Goal: Task Accomplishment & Management: Use online tool/utility

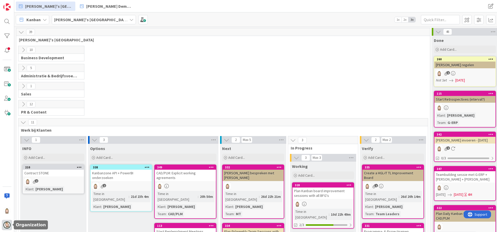
click at [5, 224] on img at bounding box center [6, 225] width 7 height 7
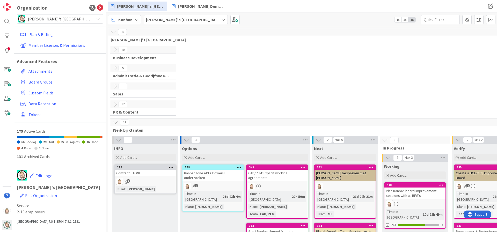
click at [64, 22] on span "[PERSON_NAME]'s [GEOGRAPHIC_DATA]" at bounding box center [60, 18] width 64 height 7
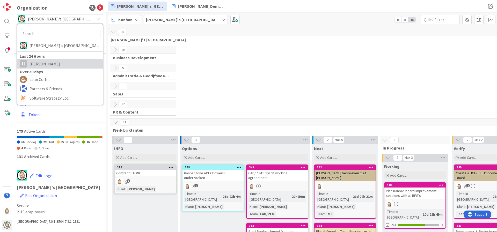
click at [56, 63] on span "Huisman" at bounding box center [65, 64] width 71 height 8
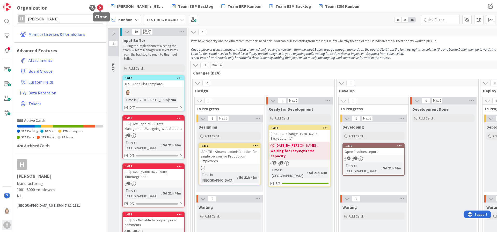
click at [100, 9] on icon at bounding box center [100, 8] width 6 height 6
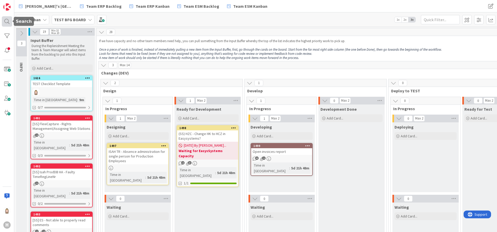
click at [3, 20] on div at bounding box center [7, 21] width 10 height 10
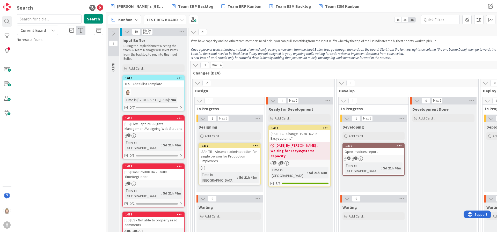
click at [52, 30] on icon at bounding box center [53, 30] width 4 height 4
click at [50, 48] on span "All Boards" at bounding box center [47, 52] width 54 height 8
click at [54, 20] on input "text" at bounding box center [49, 18] width 65 height 9
type input "1253"
click at [100, 7] on icon at bounding box center [100, 8] width 6 height 6
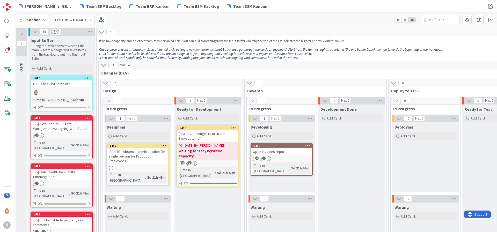
click at [86, 19] on div "TEST BFG BOARD" at bounding box center [73, 19] width 43 height 9
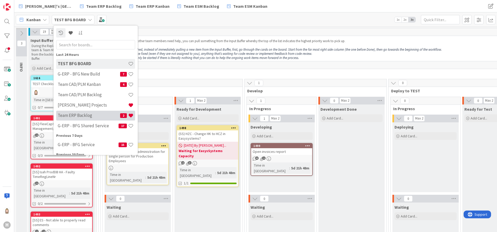
click at [101, 112] on div "Team ERP Backlog 2" at bounding box center [95, 116] width 79 height 10
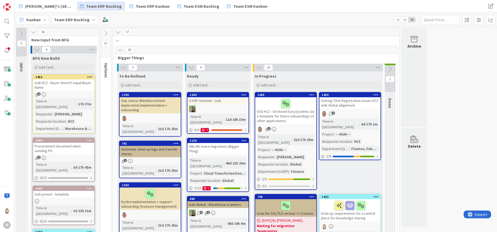
click at [406, 21] on span "2x" at bounding box center [405, 19] width 7 height 5
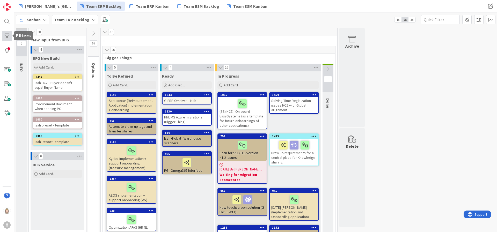
click at [7, 35] on div at bounding box center [7, 36] width 10 height 10
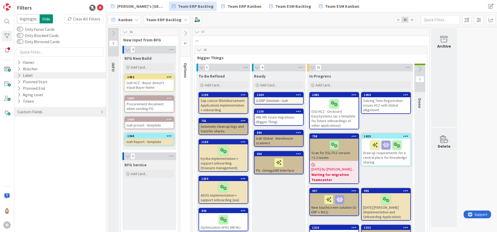
click at [19, 74] on icon at bounding box center [18, 75] width 3 height 4
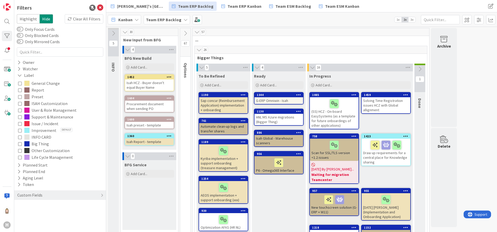
click at [20, 122] on icon at bounding box center [20, 124] width 4 height 4
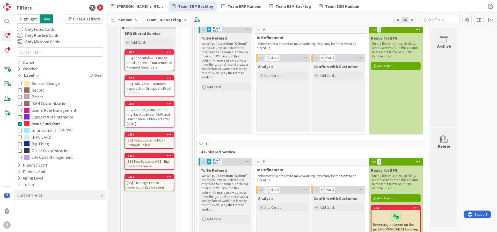
scroll to position [231, 0]
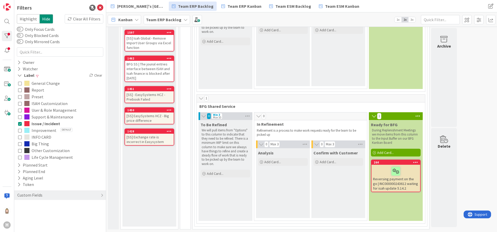
click at [22, 124] on button "Issue / Incident" at bounding box center [60, 123] width 84 height 7
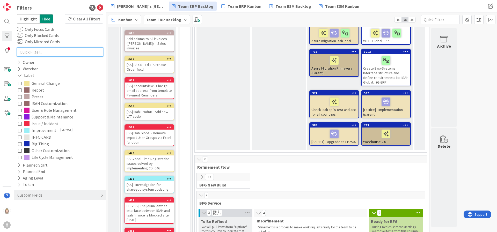
click at [50, 52] on input "text" at bounding box center [60, 51] width 86 height 9
type input "12"
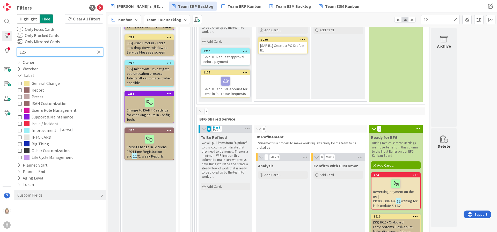
type input "1253"
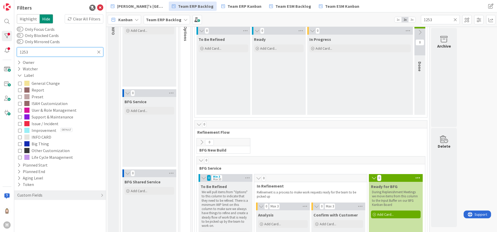
scroll to position [0, 0]
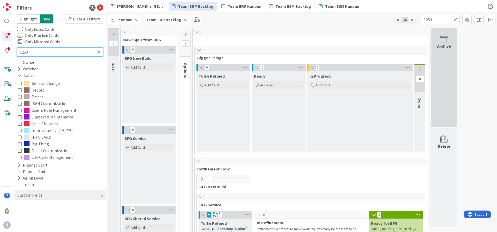
type input "1253"
click at [448, 66] on div "Archive" at bounding box center [444, 77] width 26 height 99
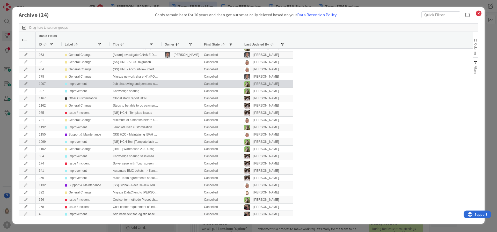
scroll to position [7, 0]
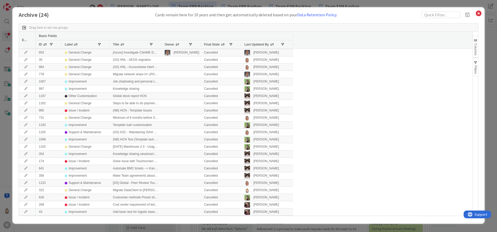
click at [46, 44] on span at bounding box center [45, 44] width 4 height 4
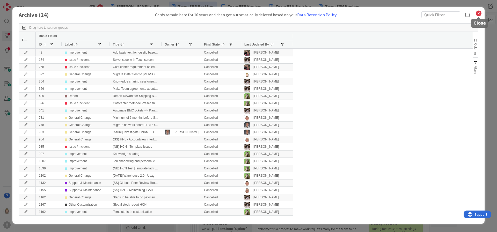
click at [478, 13] on icon at bounding box center [478, 13] width 7 height 7
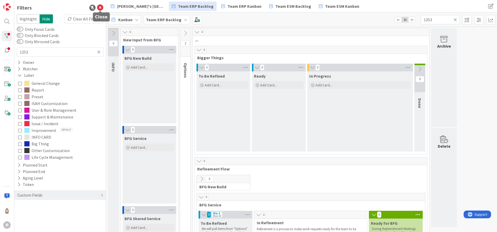
click at [100, 8] on icon at bounding box center [100, 8] width 6 height 6
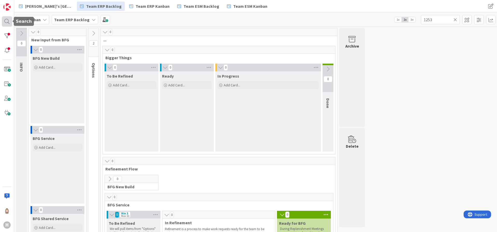
click at [5, 23] on div at bounding box center [7, 21] width 10 height 10
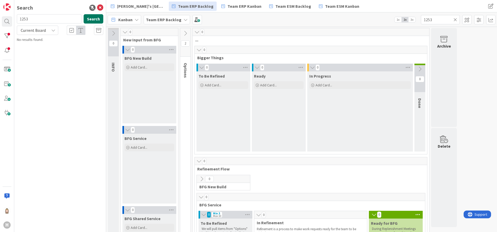
click at [96, 18] on button "Search" at bounding box center [94, 18] width 20 height 9
click at [83, 46] on span "** HCN-Invalid Routing batch setup function within ISAH" at bounding box center [63, 48] width 79 height 10
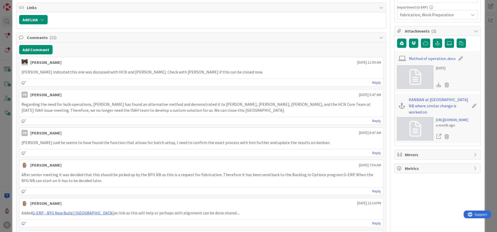
scroll to position [155, 0]
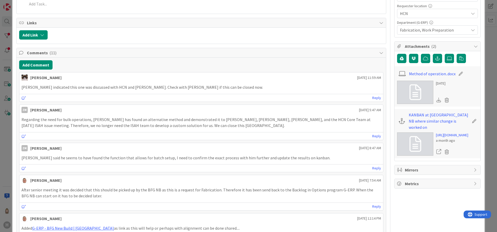
click at [379, 51] on icon at bounding box center [381, 53] width 4 height 4
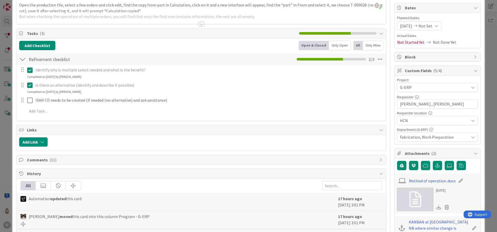
scroll to position [0, 0]
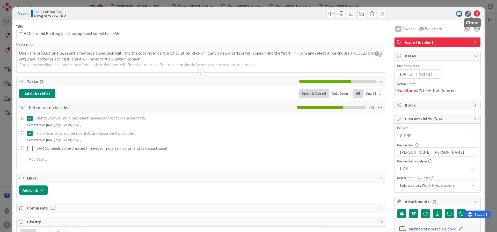
click at [474, 12] on icon at bounding box center [477, 14] width 6 height 6
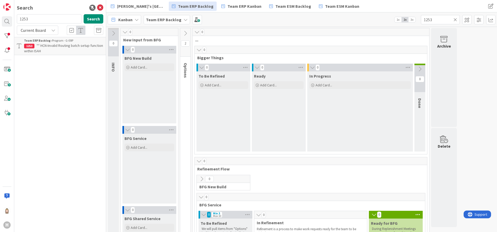
click at [185, 33] on icon at bounding box center [186, 34] width 6 height 6
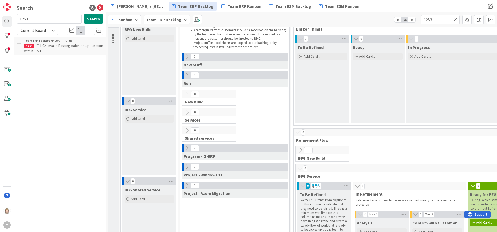
scroll to position [78, 0]
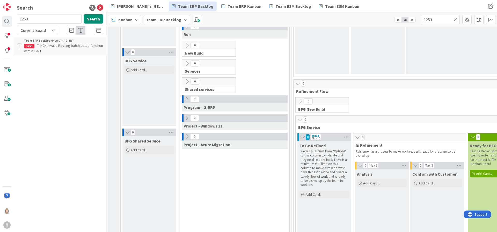
click at [185, 98] on icon at bounding box center [187, 100] width 6 height 6
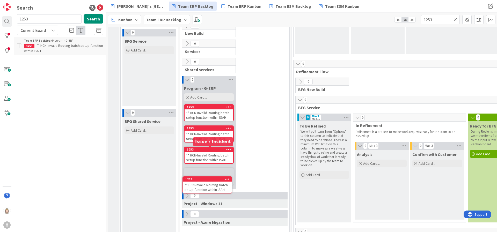
scroll to position [102, 0]
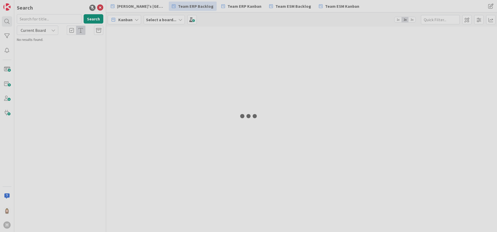
type input "1253"
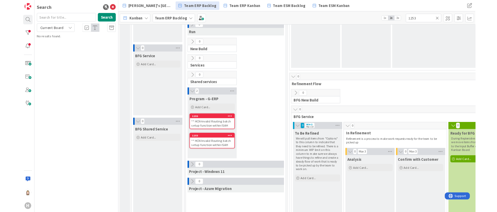
scroll to position [78, 0]
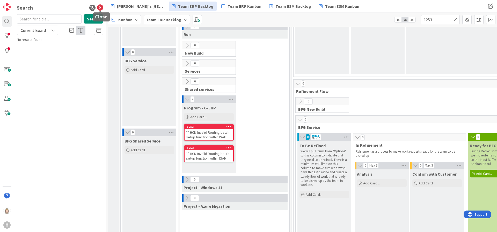
click at [101, 8] on icon at bounding box center [100, 8] width 6 height 6
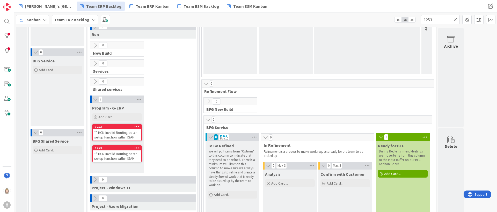
click at [414, 19] on span "3x" at bounding box center [412, 19] width 7 height 5
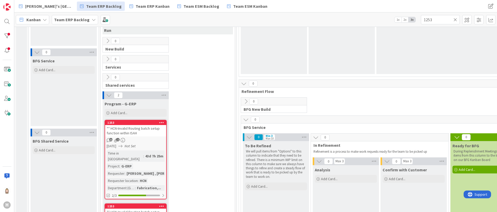
click at [405, 20] on span "2x" at bounding box center [405, 19] width 7 height 5
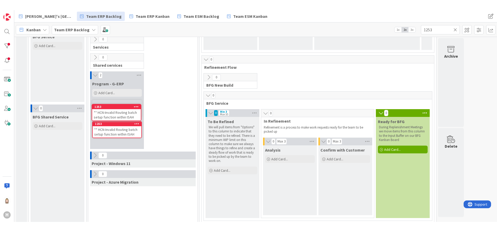
scroll to position [112, 0]
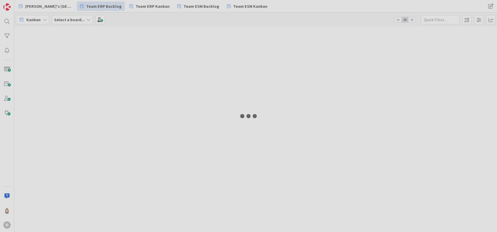
type input "1253"
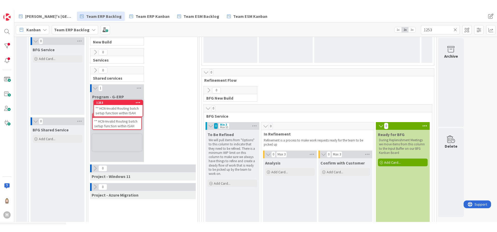
scroll to position [98, 0]
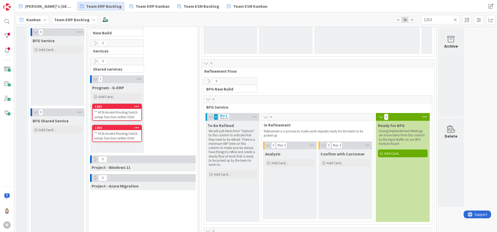
click at [90, 22] on div "Team ERP Backlog" at bounding box center [75, 19] width 46 height 9
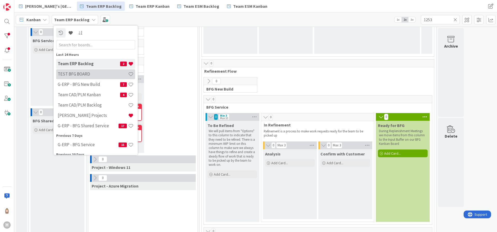
click at [91, 76] on h4 "TEST BFG BOARD" at bounding box center [93, 73] width 70 height 5
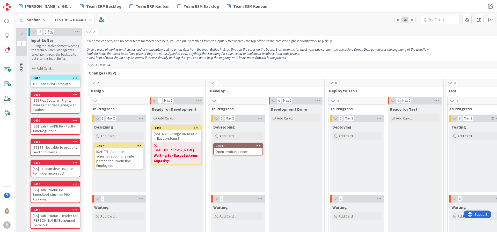
click at [77, 18] on b "TEST BFG BOARD" at bounding box center [70, 19] width 32 height 5
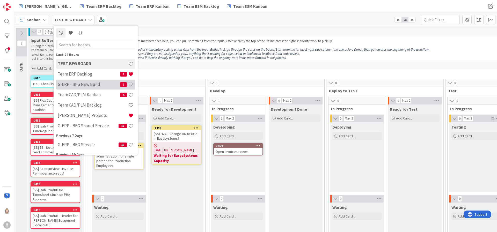
click at [85, 82] on h4 "G-ERP - BFG New Build" at bounding box center [89, 84] width 62 height 5
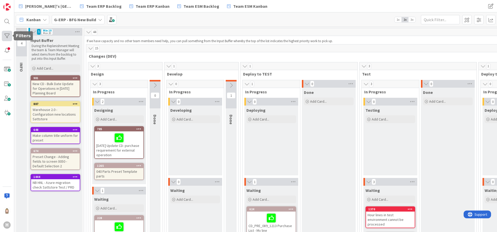
click at [4, 34] on div at bounding box center [7, 36] width 10 height 10
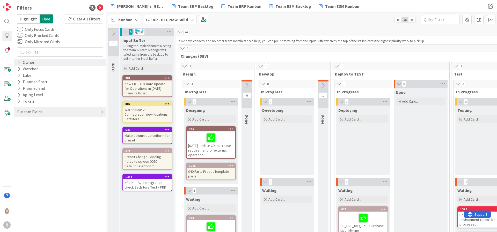
click at [20, 61] on icon at bounding box center [18, 62] width 3 height 4
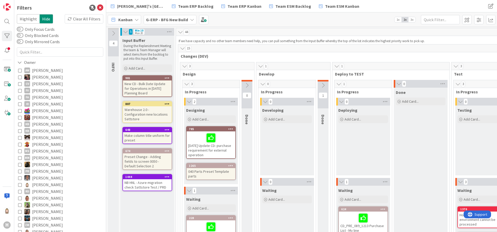
click at [20, 185] on icon at bounding box center [20, 185] width 4 height 4
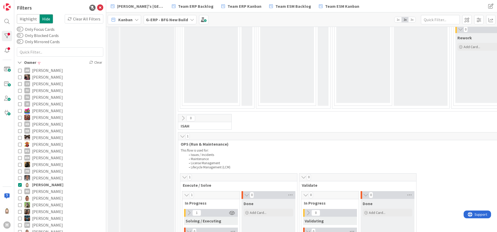
scroll to position [311, 0]
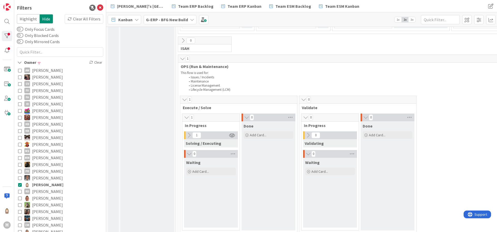
click at [187, 134] on icon at bounding box center [189, 136] width 6 height 6
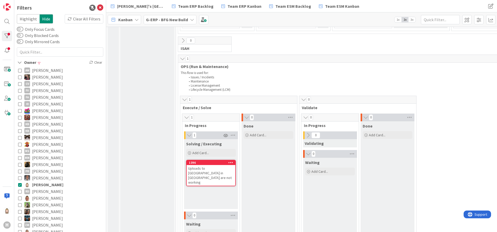
scroll to position [388, 0]
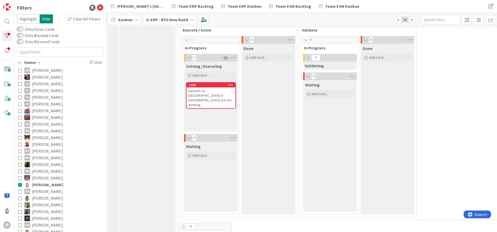
click at [412, 19] on span "3x" at bounding box center [412, 19] width 7 height 5
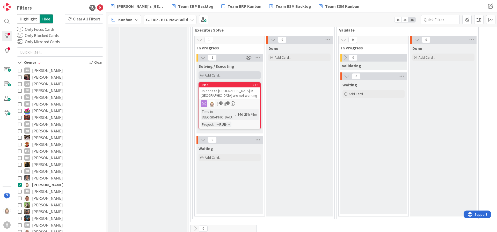
click at [233, 75] on div "Add Card..." at bounding box center [230, 75] width 62 height 8
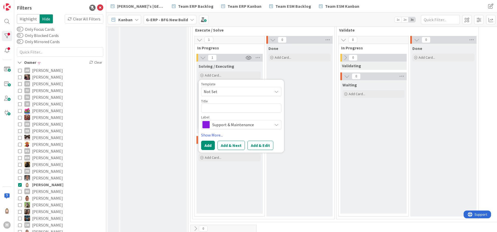
click at [238, 124] on span "Support & Maintenance" at bounding box center [240, 124] width 57 height 7
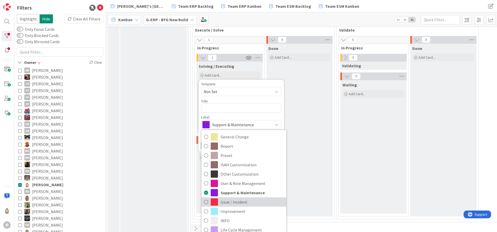
click at [251, 199] on span "Issue / Incident" at bounding box center [252, 202] width 63 height 8
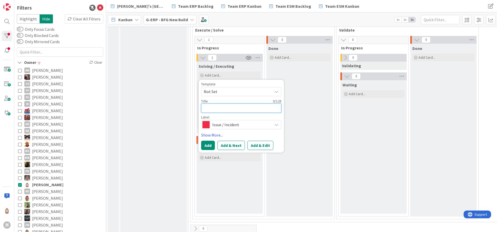
click at [231, 108] on textarea at bounding box center [241, 108] width 80 height 9
type textarea "x"
type textarea "G"
type textarea "x"
type textarea "Go"
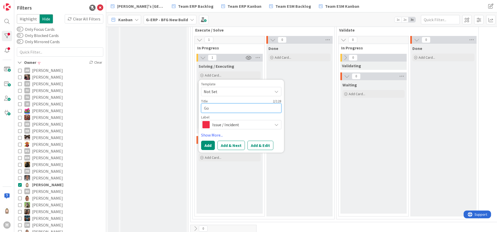
type textarea "x"
type textarea "Gos"
type textarea "x"
type textarea "Gost"
type textarea "x"
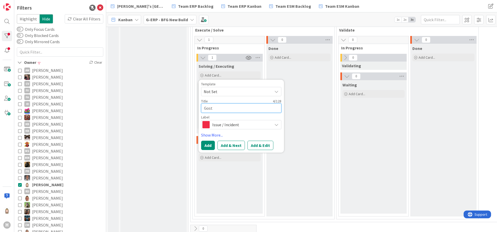
type textarea "Gosti"
type textarea "x"
type textarea "Gostin"
type textarea "x"
type textarea "Gosting"
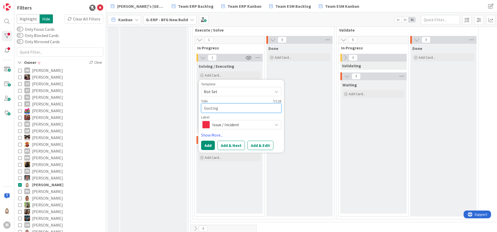
type textarea "x"
type textarea "Gosting"
type textarea "x"
type textarea "Gosting /"
type textarea "x"
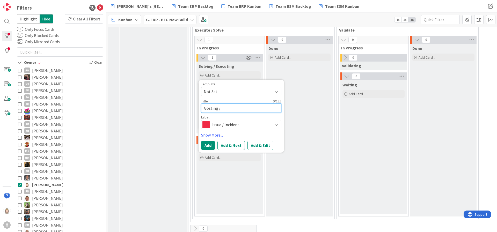
type textarea "Gosting /"
type textarea "x"
type textarea "Gosting / Z"
type textarea "x"
type textarea "Gosting / Zo"
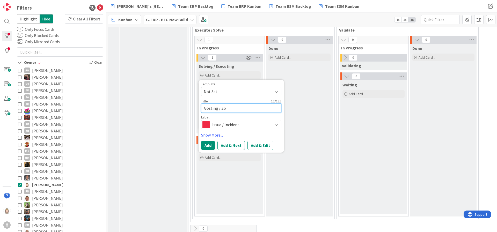
type textarea "x"
type textarea "Gosting / Zom"
type textarea "x"
type textarea "Gosting / Zomb"
type textarea "x"
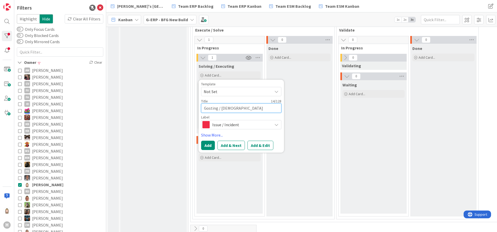
type textarea "Gosting / Zombi"
type textarea "x"
type textarea "Gosting / Zombie"
type textarea "x"
type textarea "Gosting / Zombie"
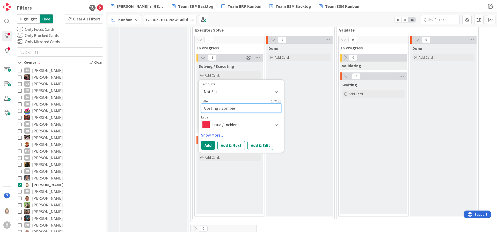
type textarea "x"
type textarea "Gosting / Zombie c"
type textarea "x"
type textarea "Gosting / Zombie ca"
type textarea "x"
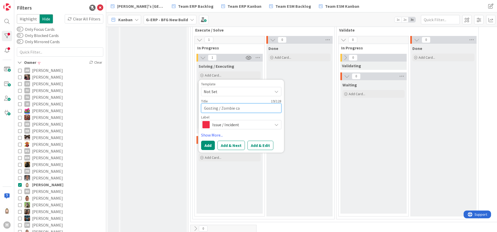
type textarea "Gosting / Zombie car"
type textarea "x"
type textarea "Gosting / Zombie card"
type textarea "x"
type textarea "Gosting / Zombie cards"
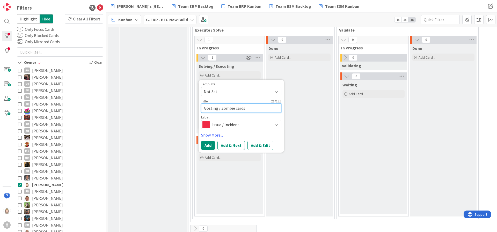
type textarea "x"
type textarea "Gosting / Zombie cards"
type textarea "x"
type textarea "Gosting / Zombie cards i"
type textarea "x"
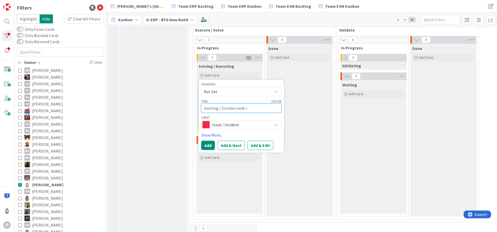
type textarea "Gosting / Zombie cards in"
type textarea "x"
type textarea "Gosting / Zombie cards in"
type textarea "x"
type textarea "Gosting / Zombie cards in K"
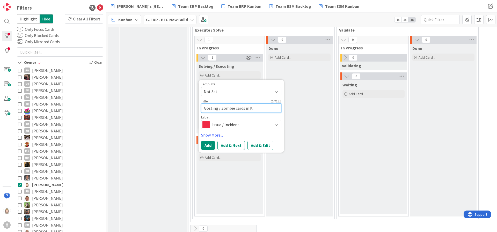
type textarea "x"
type textarea "Gosting / Zombie cards in Ka"
type textarea "x"
type textarea "Gosting / Zombie cards in Kan"
type textarea "x"
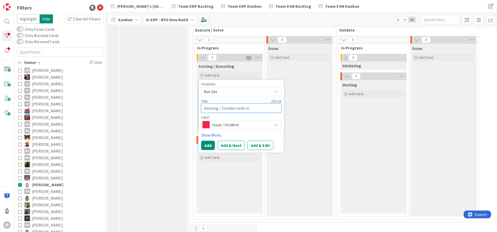
type textarea "Gosting / Zombie cards in Kanb"
type textarea "x"
type textarea "Gosting / Zombie cards in Kanba"
type textarea "x"
type textarea "Gosting / Zombie cards in Kanban"
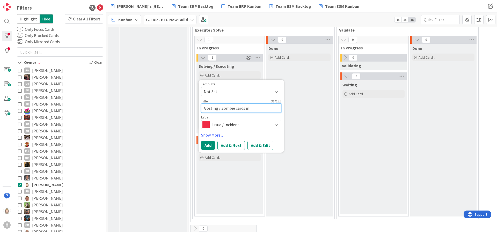
type textarea "x"
type textarea "Gosting / Zombie cards in Kanbanz"
type textarea "x"
type textarea "Gosting / Zombie cards in Kanbanzo"
type textarea "x"
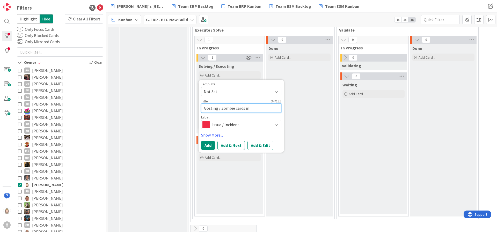
type textarea "Gosting / Zombie cards in Kanbanzon"
type textarea "x"
type textarea "Gosting / Zombie cards in Kanbanzone"
click at [265, 141] on button "Add & Edit" at bounding box center [261, 145] width 26 height 9
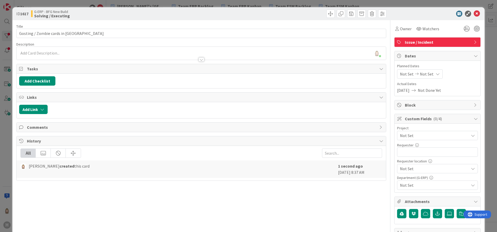
click at [199, 60] on div at bounding box center [202, 59] width 6 height 4
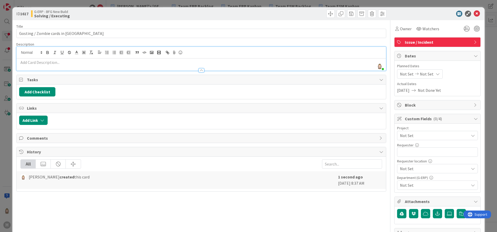
click at [176, 64] on p at bounding box center [201, 63] width 364 height 6
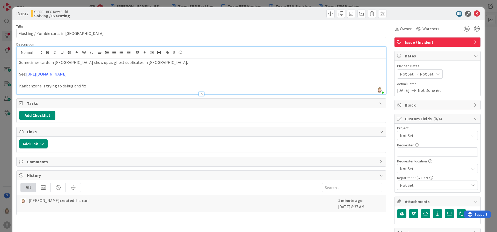
click at [456, 120] on span "Custom Fields ( 0/4 )" at bounding box center [438, 119] width 66 height 6
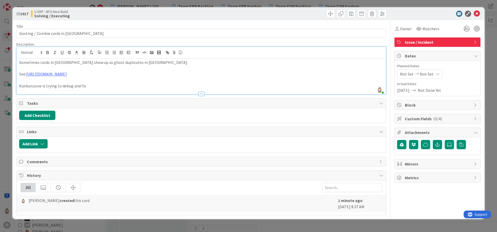
click at [456, 120] on span "Custom Fields ( 0/4 )" at bounding box center [438, 119] width 66 height 6
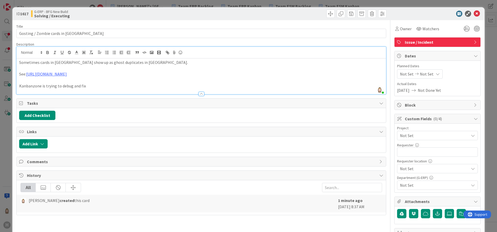
click at [436, 136] on span "Not Set" at bounding box center [433, 135] width 66 height 7
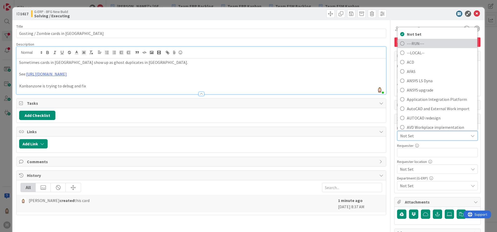
click at [416, 41] on span "---RUN---" at bounding box center [441, 44] width 68 height 8
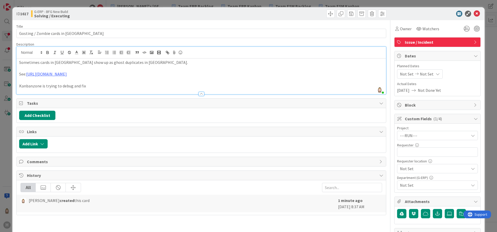
click at [422, 185] on span "Not Set" at bounding box center [434, 185] width 69 height 6
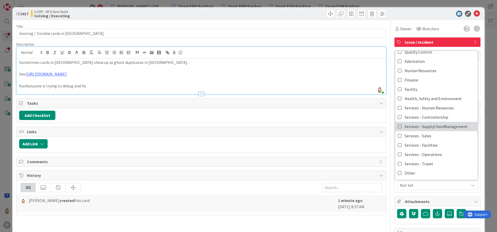
scroll to position [31, 0]
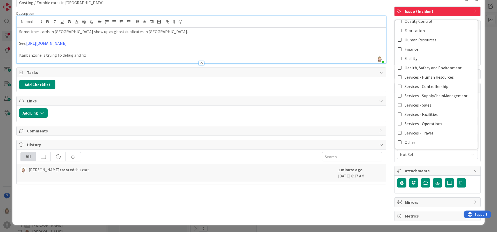
click at [428, 161] on div "Project ---RUN--- Not Set ---RUN--- --LOCAL-- ACD AFAS ANSYS LS Dyna ANSYS upgr…" at bounding box center [438, 127] width 86 height 69
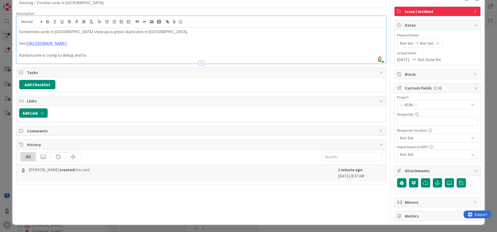
click at [433, 88] on span "( 1/4 )" at bounding box center [437, 87] width 9 height 5
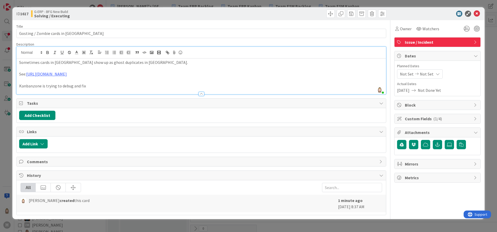
scroll to position [0, 0]
click at [438, 144] on icon "button" at bounding box center [437, 145] width 5 height 4
click at [433, 168] on input "text" at bounding box center [437, 167] width 81 height 9
paste input "https://www.canva.com/design/DAGv1j-hN6g/egKk7b_5u3e4qn-N4NZOWg/watch?utm_conte…"
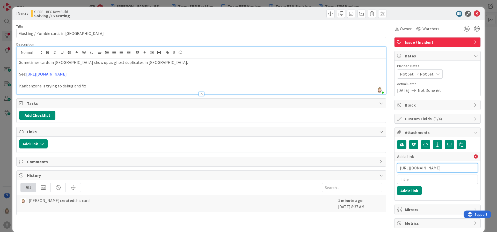
scroll to position [0, 284]
type input "https://www.canva.com/design/DAGv1j-hN6g/egKk7b_5u3e4qn-N4NZOWg/watch?utm_conte…"
click at [410, 192] on button "Add a link" at bounding box center [409, 190] width 25 height 9
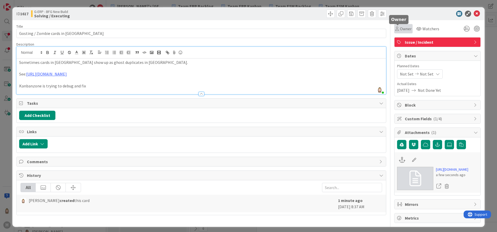
click at [400, 29] on span "Owner" at bounding box center [406, 29] width 12 height 6
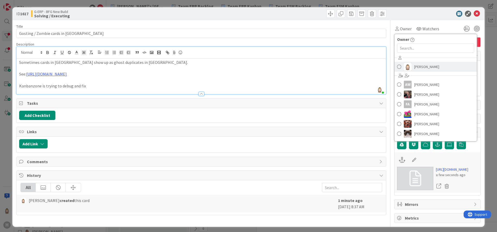
click at [414, 65] on span "Rob van Wees" at bounding box center [426, 67] width 25 height 8
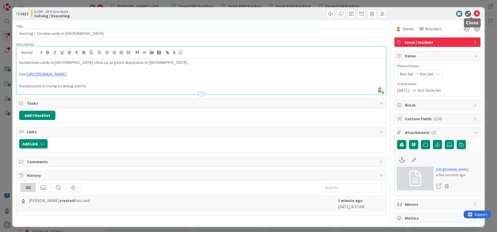
click at [474, 11] on icon at bounding box center [477, 14] width 6 height 6
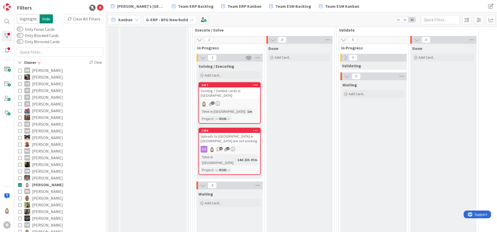
scroll to position [350, 0]
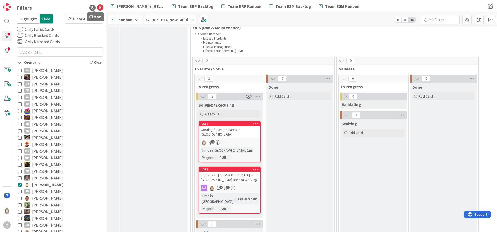
click at [97, 6] on icon at bounding box center [100, 8] width 6 height 6
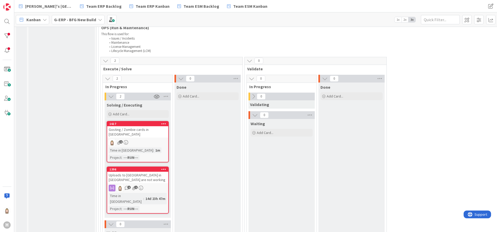
click at [81, 16] on div "G-ERP - BFG New Build" at bounding box center [78, 19] width 53 height 9
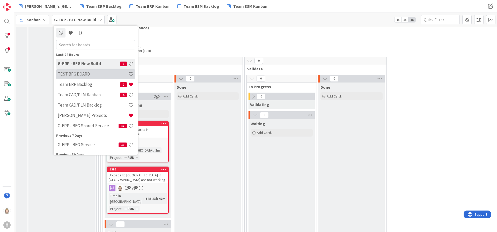
click at [100, 72] on h4 "TEST BFG BOARD" at bounding box center [93, 73] width 70 height 5
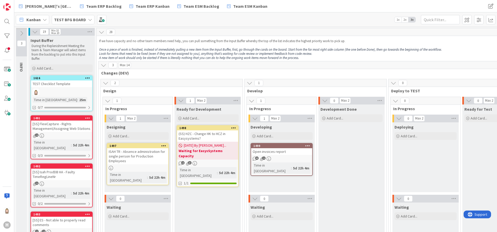
click at [63, 78] on div "1616" at bounding box center [62, 78] width 59 height 4
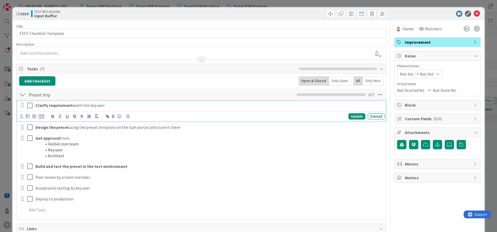
drag, startPoint x: 36, startPoint y: 106, endPoint x: 108, endPoint y: 102, distance: 72.1
click at [108, 103] on p "Clarify requirements with the key user" at bounding box center [208, 106] width 347 height 6
copy p "Clarify requirements with the key user"
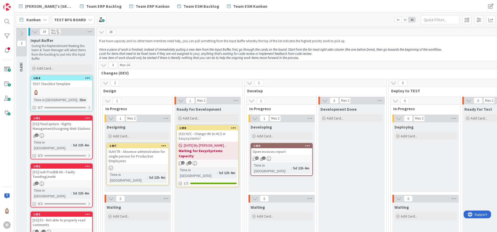
click at [67, 81] on div "TEST Checklist Template" at bounding box center [61, 84] width 61 height 7
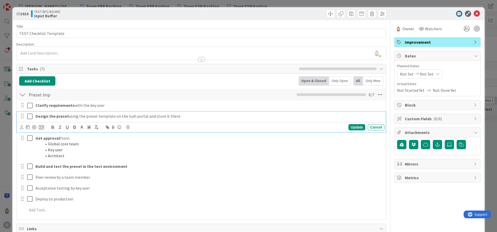
drag, startPoint x: 35, startPoint y: 117, endPoint x: 174, endPoint y: 116, distance: 138.8
click at [174, 116] on p "Design the preset using the preset template on the Isah portal and store it the…" at bounding box center [208, 116] width 347 height 6
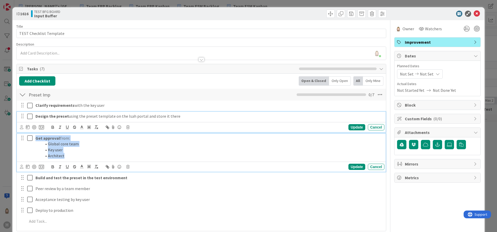
drag, startPoint x: 36, startPoint y: 139, endPoint x: 78, endPoint y: 155, distance: 45.1
click at [78, 155] on div "Get approval from: Global core team Key user Architect" at bounding box center [208, 147] width 351 height 27
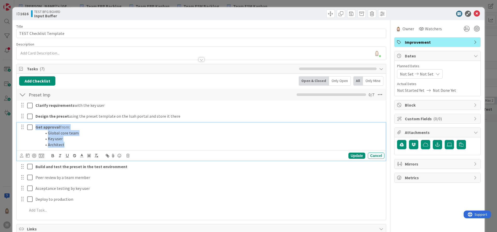
copy div "Get approval from: Global core team Key user Architect"
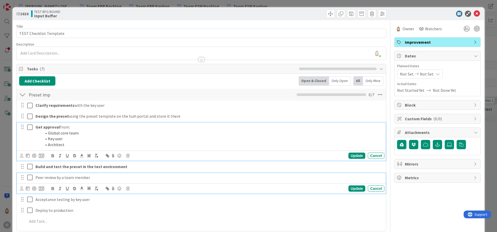
click at [40, 177] on p "Peer review by a team member" at bounding box center [208, 178] width 347 height 6
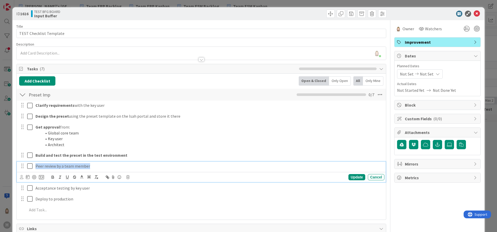
drag, startPoint x: 99, startPoint y: 167, endPoint x: 29, endPoint y: 169, distance: 70.4
click at [29, 169] on div "Peer review by a team member" at bounding box center [202, 166] width 366 height 9
copy p "Peer review by a team member"
click at [474, 13] on icon at bounding box center [477, 14] width 6 height 6
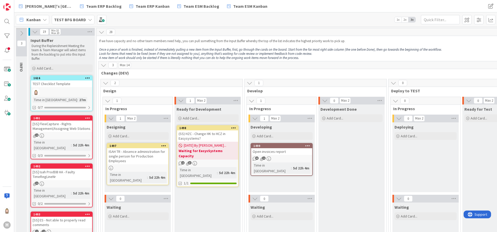
click at [65, 21] on b "TEST BFG BOARD" at bounding box center [70, 19] width 32 height 5
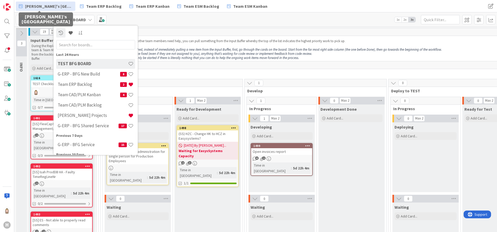
click at [41, 8] on span "[PERSON_NAME]'s [GEOGRAPHIC_DATA]" at bounding box center [48, 6] width 47 height 6
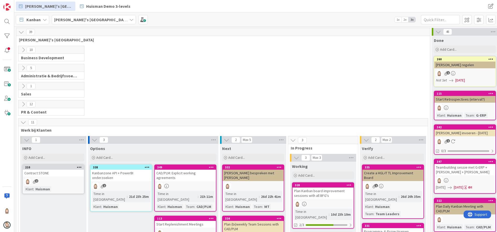
click at [9, 166] on div at bounding box center [7, 116] width 14 height 232
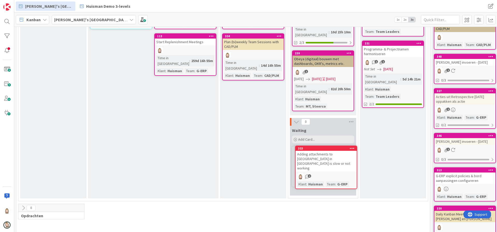
scroll to position [183, 0]
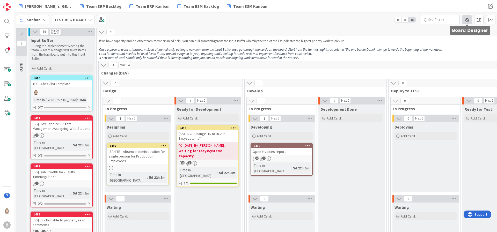
click at [468, 17] on span at bounding box center [466, 19] width 9 height 9
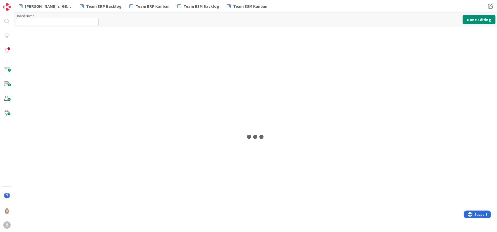
type input "TEST BFG BOARD"
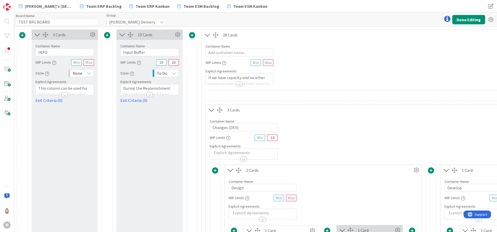
click at [121, 32] on icon at bounding box center [122, 34] width 9 height 7
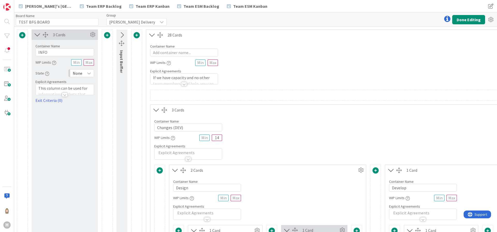
click at [36, 33] on icon at bounding box center [37, 34] width 9 height 7
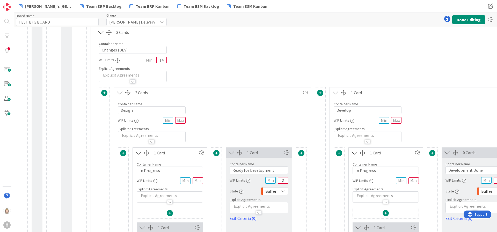
scroll to position [117, 0]
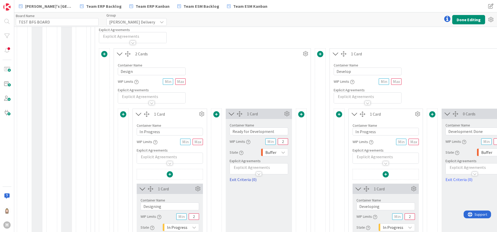
click at [244, 178] on link "Exit Criteria (0)" at bounding box center [259, 180] width 59 height 6
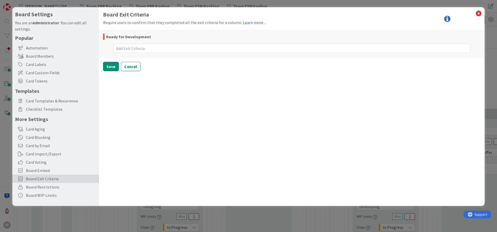
type textarea "x"
type textarea "Clarify requirements with the key user"
click at [112, 63] on button "Save" at bounding box center [111, 66] width 16 height 9
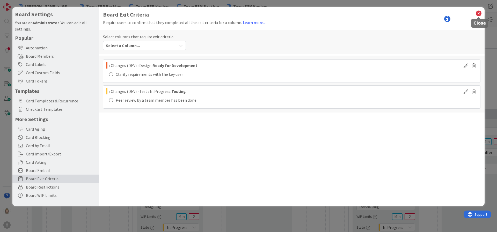
click at [476, 13] on icon at bounding box center [478, 13] width 7 height 7
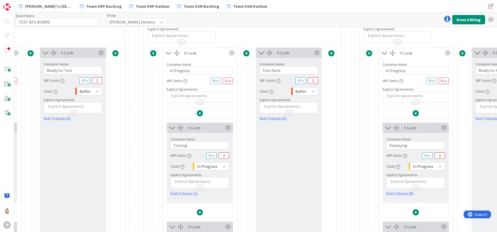
scroll to position [194, 618]
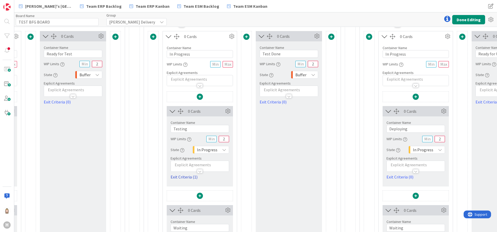
click at [187, 178] on link "Exit Criteria (1)" at bounding box center [200, 177] width 59 height 6
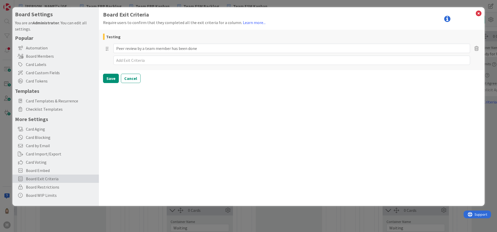
type textarea "x"
click at [478, 12] on icon at bounding box center [478, 13] width 7 height 7
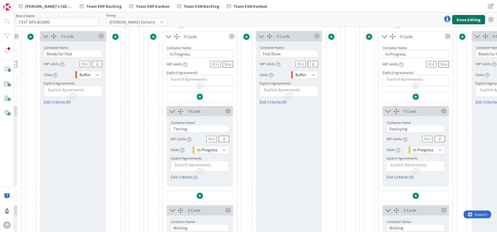
click at [473, 19] on button "Done Editing" at bounding box center [468, 19] width 33 height 9
